Goal: Contribute content

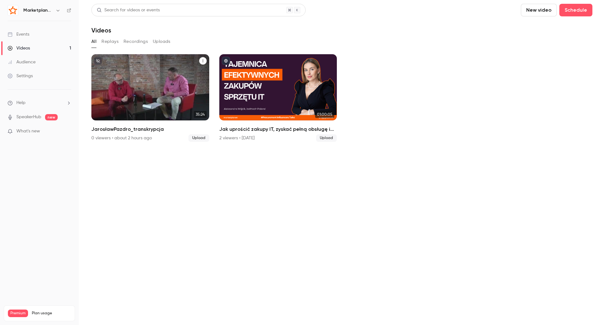
click at [161, 66] on div "Marketplanet | Powered by Hubexo [DATE]" at bounding box center [150, 65] width 102 height 6
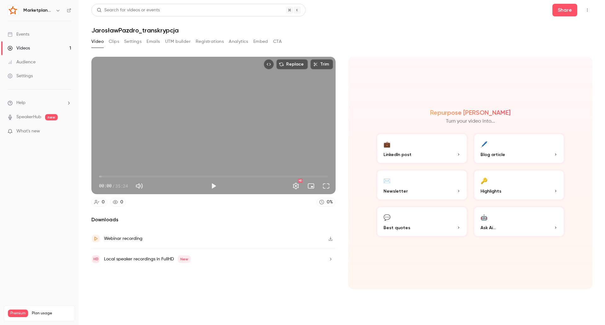
click at [226, 120] on div "Replace Trim 00:00 00:00 / 35:24 HD" at bounding box center [213, 125] width 244 height 137
click at [245, 88] on div "Replace Trim 00:07 00:07 / 35:24 HD" at bounding box center [213, 125] width 244 height 137
type input "*"
click at [560, 5] on main "Search for videos or events Share JarosławPazdro_transkrypcja Video Clips Setti…" at bounding box center [342, 162] width 527 height 325
click at [16, 49] on div "Videos" at bounding box center [19, 48] width 22 height 6
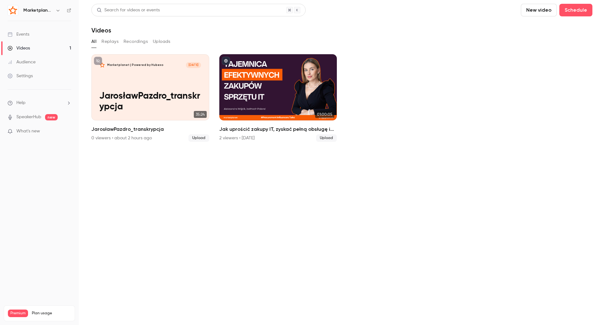
click at [538, 10] on button "New video" at bounding box center [539, 10] width 36 height 13
click at [562, 45] on div "Upload" at bounding box center [562, 44] width 48 height 6
